Goal: Find specific page/section: Find specific page/section

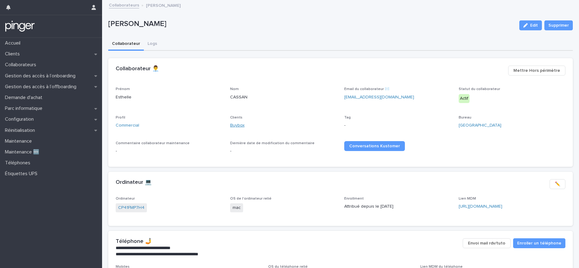
click at [233, 125] on link "Buybox" at bounding box center [237, 125] width 15 height 6
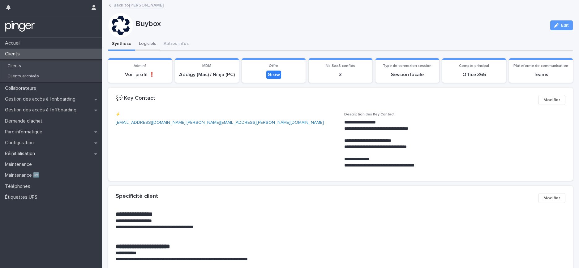
click at [144, 45] on button "Logiciels" at bounding box center [147, 44] width 25 height 13
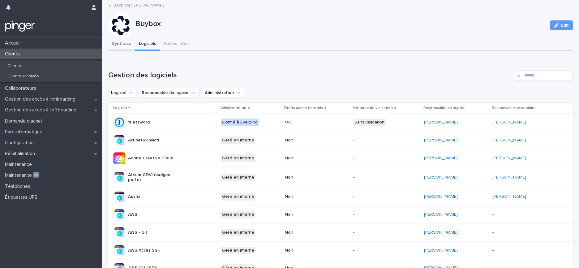
click at [122, 44] on button "Synthèse" at bounding box center [121, 44] width 27 height 13
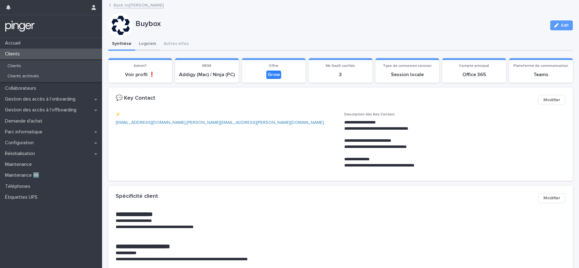
click at [144, 45] on button "Logiciels" at bounding box center [147, 44] width 25 height 13
